Goal: Task Accomplishment & Management: Use online tool/utility

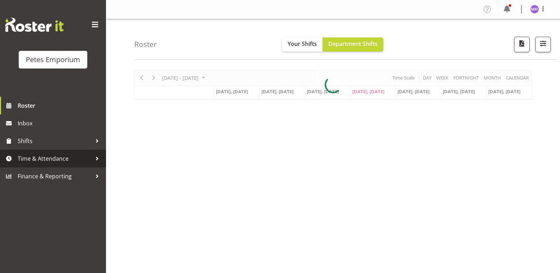
click at [51, 156] on span "Time & Attendance" at bounding box center [55, 158] width 74 height 11
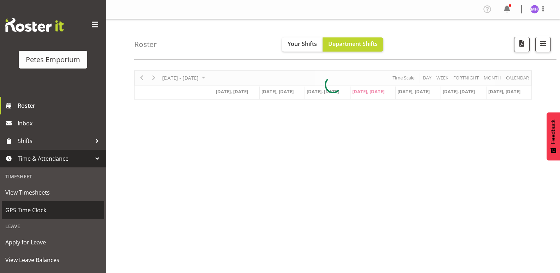
click at [44, 206] on span "GPS Time Clock" at bounding box center [52, 210] width 95 height 11
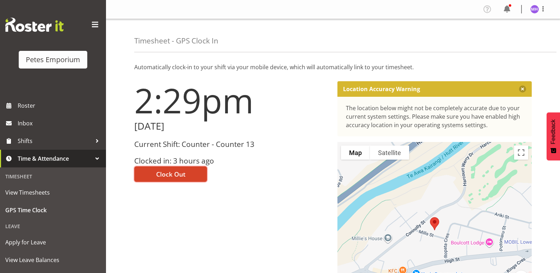
click at [191, 173] on button "Clock Out" at bounding box center [170, 174] width 73 height 16
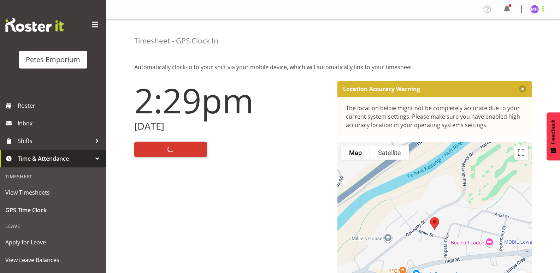
click at [542, 8] on span at bounding box center [543, 9] width 8 height 8
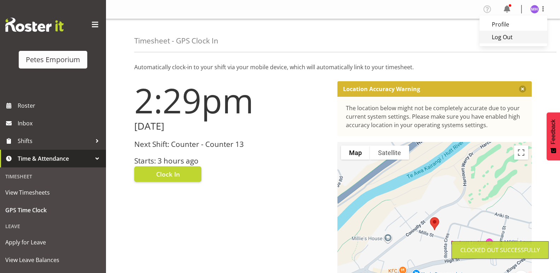
click at [526, 41] on link "Log Out" at bounding box center [513, 37] width 68 height 13
